Goal: Task Accomplishment & Management: Use online tool/utility

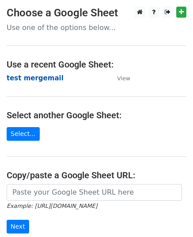
click at [43, 79] on strong "test mergemail" at bounding box center [35, 78] width 57 height 8
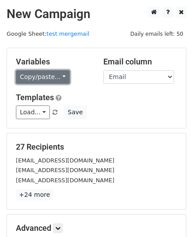
click at [50, 74] on link "Copy/paste..." at bounding box center [43, 77] width 54 height 14
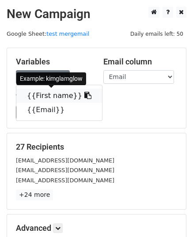
click at [45, 98] on link "{{First name}}" at bounding box center [59, 96] width 86 height 14
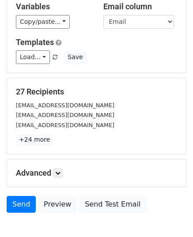
scroll to position [104, 0]
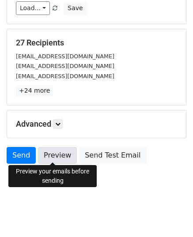
click at [62, 157] on link "Preview" at bounding box center [57, 155] width 39 height 17
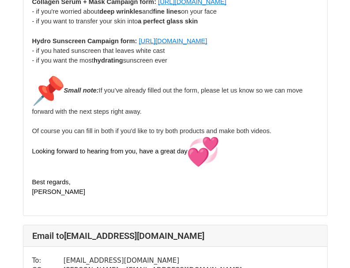
scroll to position [971, 0]
